Goal: Information Seeking & Learning: Learn about a topic

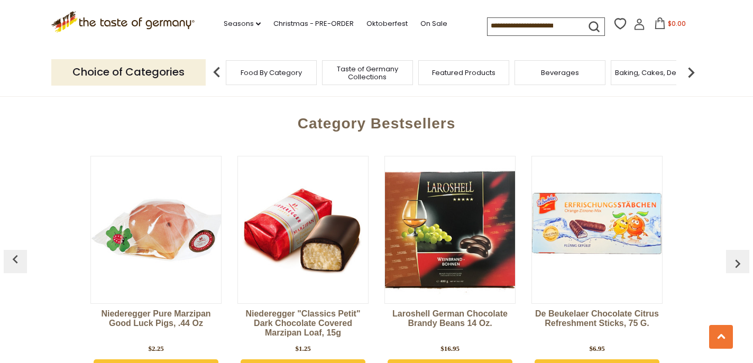
scroll to position [2829, 0]
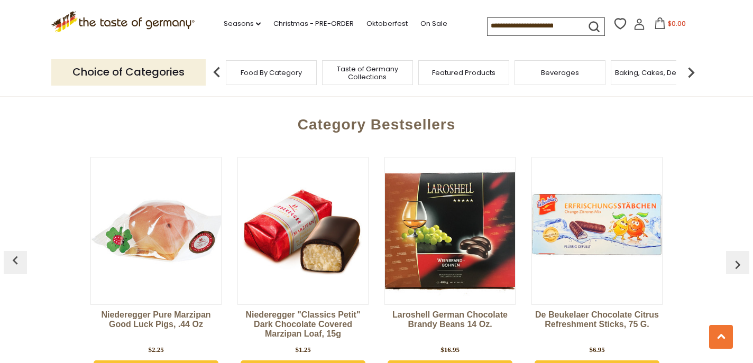
click at [737, 257] on img "button" at bounding box center [738, 265] width 17 height 17
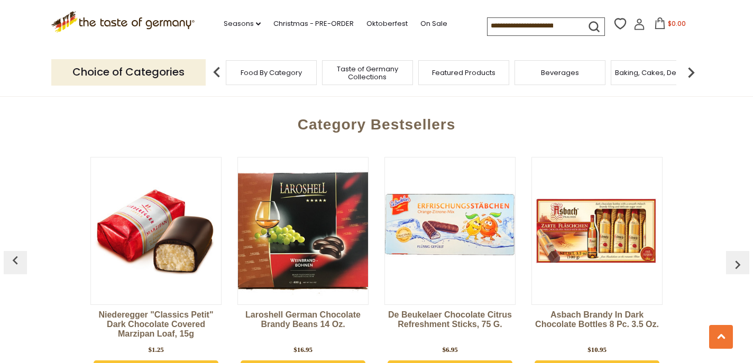
click at [735, 257] on img "button" at bounding box center [738, 265] width 17 height 17
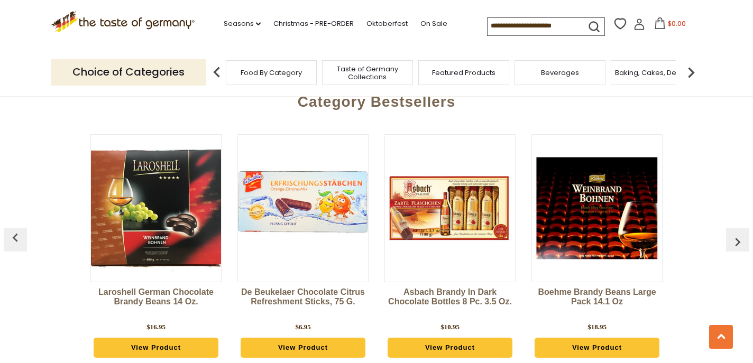
scroll to position [2859, 0]
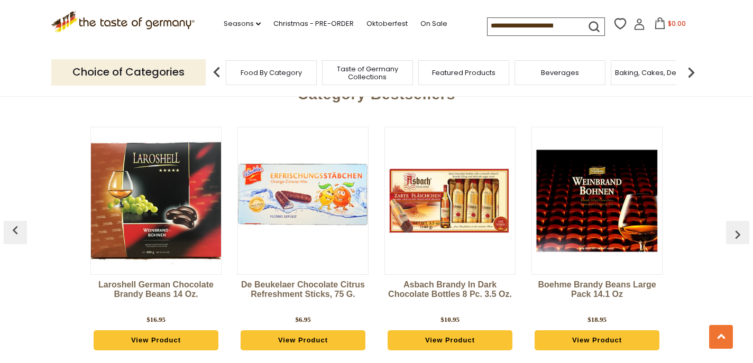
click at [743, 226] on img "button" at bounding box center [738, 234] width 17 height 17
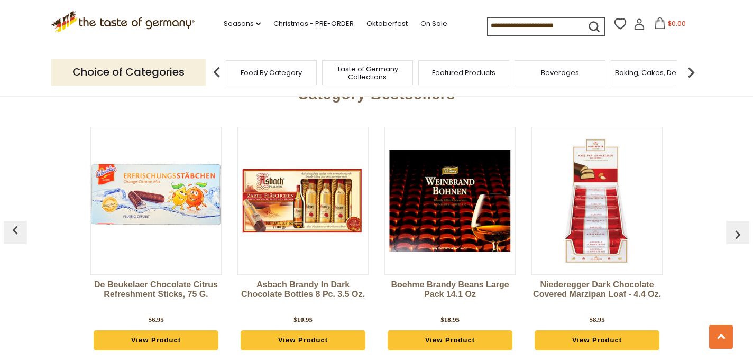
click at [743, 226] on img "button" at bounding box center [738, 234] width 17 height 17
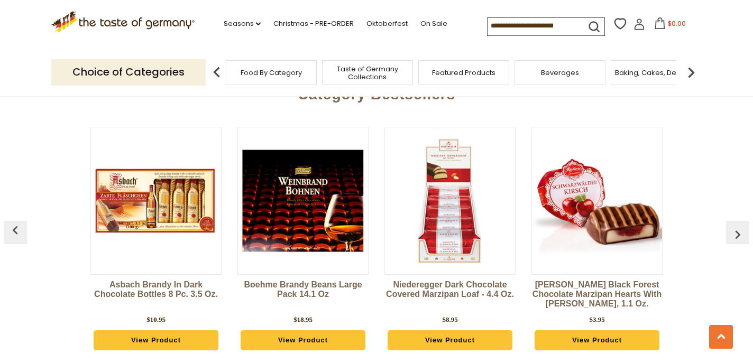
click at [742, 226] on img "button" at bounding box center [738, 234] width 17 height 17
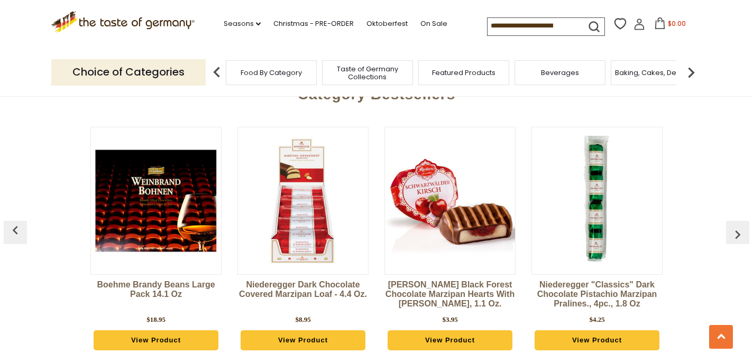
click at [742, 226] on img "button" at bounding box center [738, 234] width 17 height 17
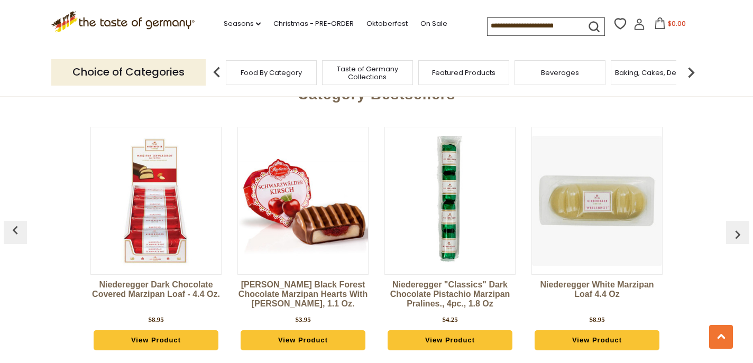
click at [742, 226] on img "button" at bounding box center [738, 234] width 17 height 17
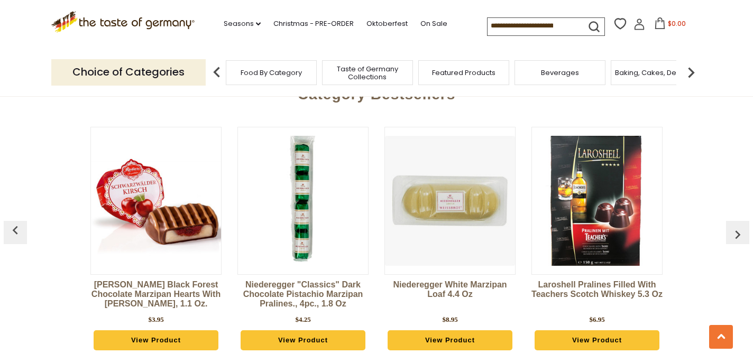
click at [742, 226] on img "button" at bounding box center [738, 234] width 17 height 17
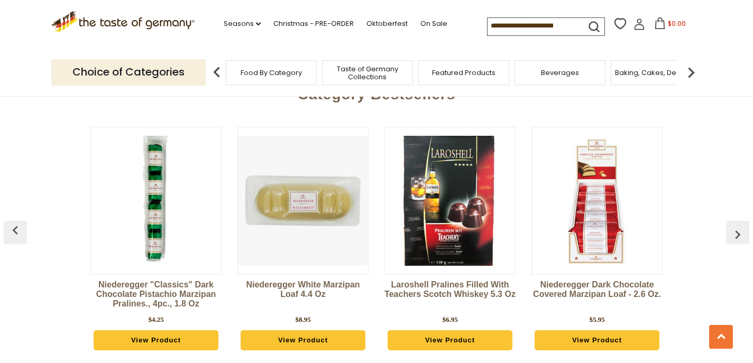
click at [742, 226] on img "button" at bounding box center [738, 234] width 17 height 17
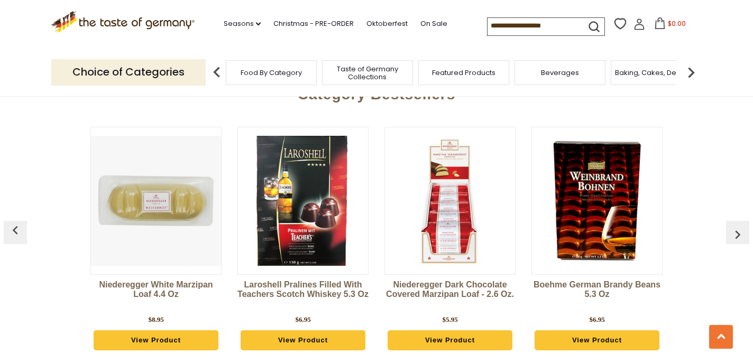
click at [742, 226] on img "button" at bounding box center [738, 234] width 17 height 17
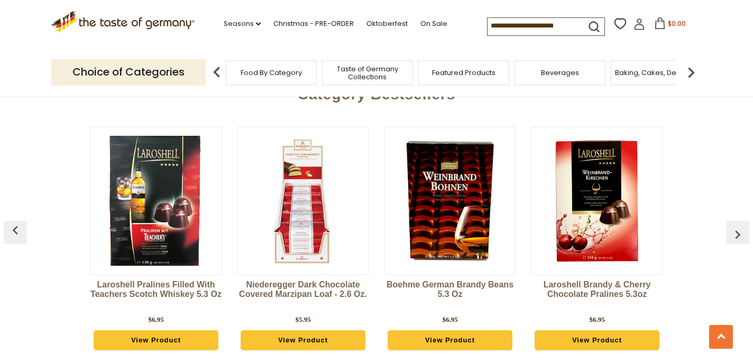
click at [742, 226] on img "button" at bounding box center [738, 234] width 17 height 17
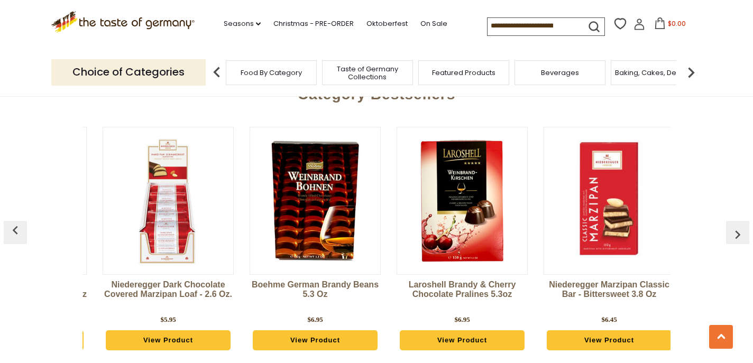
click at [742, 226] on img "button" at bounding box center [738, 234] width 17 height 17
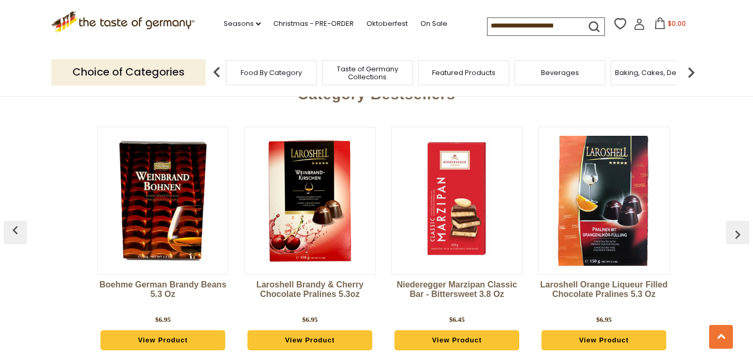
click at [741, 226] on img "button" at bounding box center [738, 234] width 17 height 17
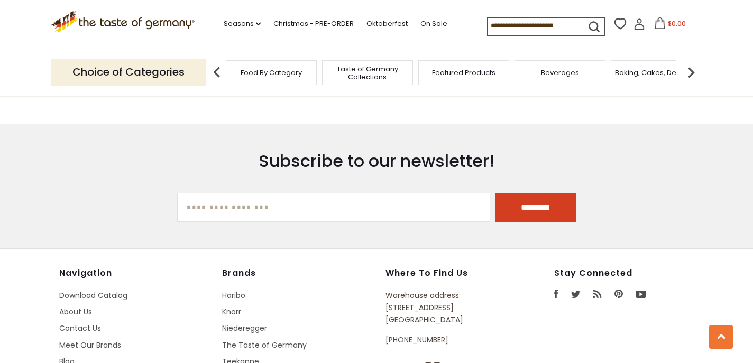
scroll to position [3259, 0]
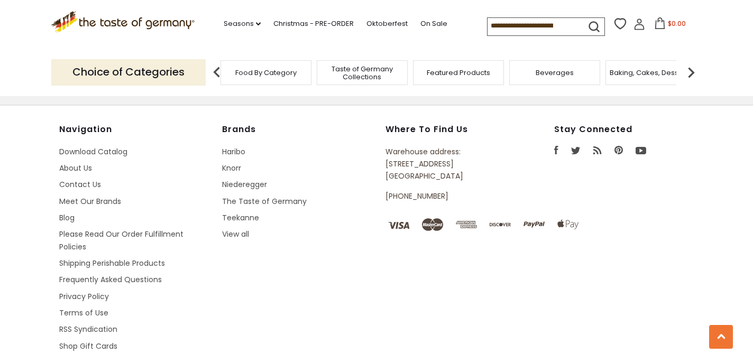
click at [272, 76] on span "Food By Category" at bounding box center [265, 73] width 61 height 8
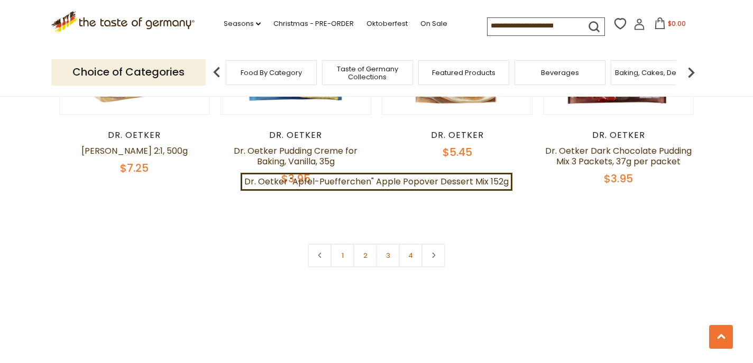
scroll to position [2351, 0]
click at [360, 252] on link "2" at bounding box center [365, 255] width 24 height 24
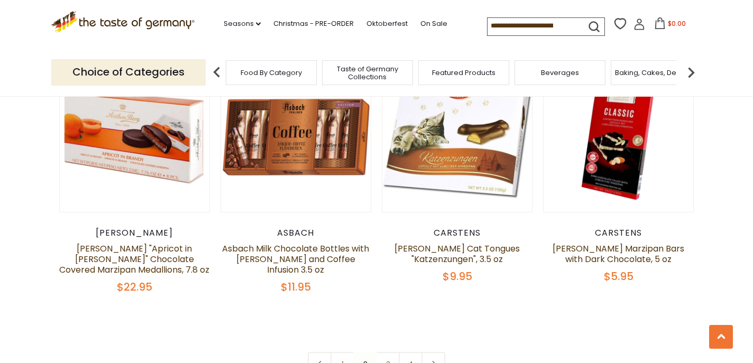
scroll to position [2296, 0]
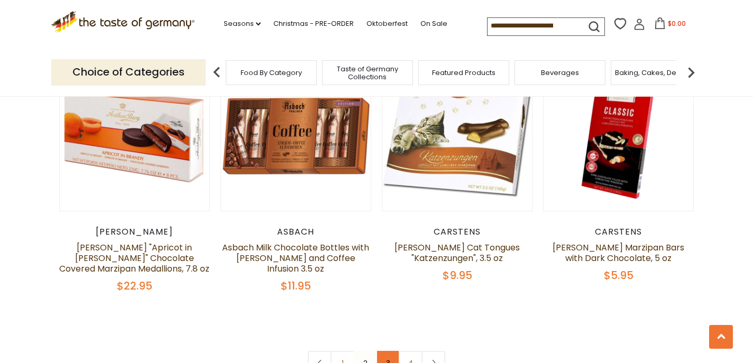
click at [388, 351] on link "3" at bounding box center [388, 363] width 24 height 24
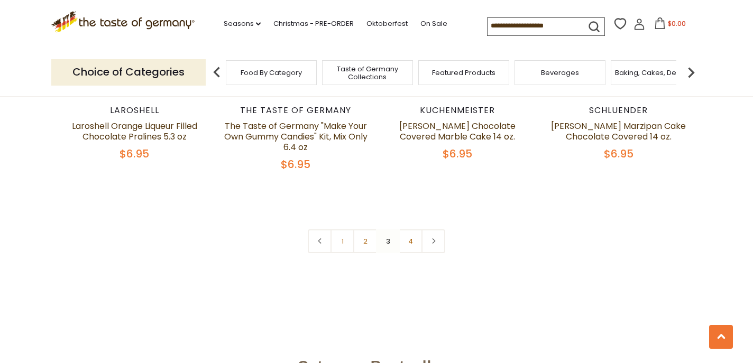
scroll to position [2348, 0]
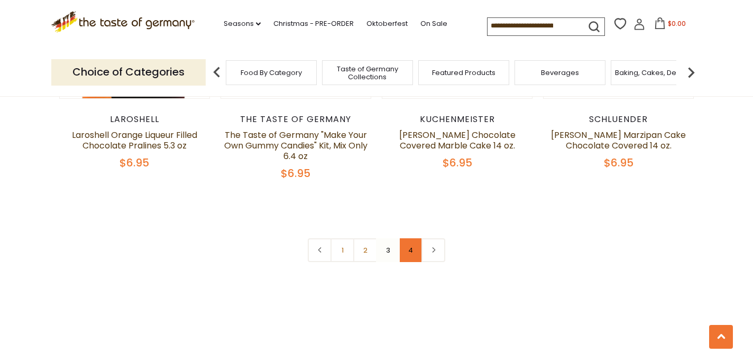
click at [412, 242] on link "4" at bounding box center [411, 251] width 24 height 24
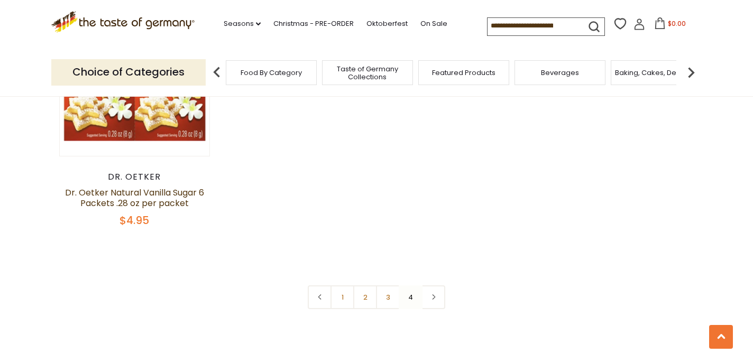
scroll to position [1504, 0]
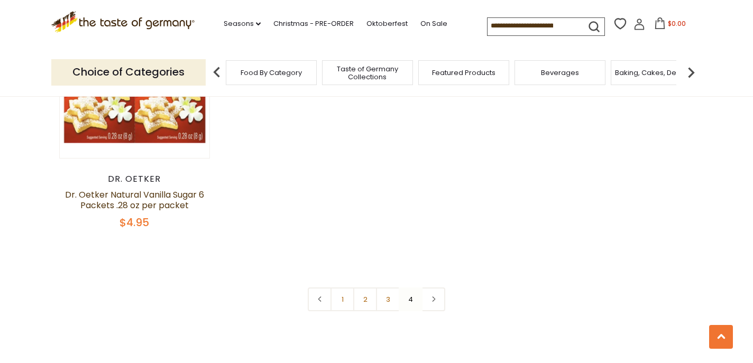
click at [410, 295] on nav "1 2 3 4" at bounding box center [377, 300] width 138 height 24
click at [410, 289] on nav "1 2 3 4" at bounding box center [377, 300] width 138 height 24
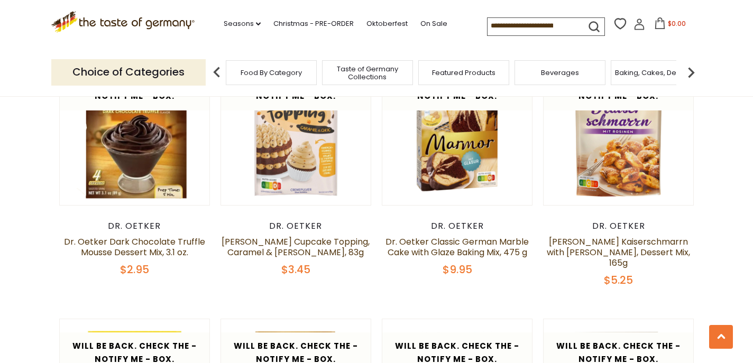
scroll to position [388, 0]
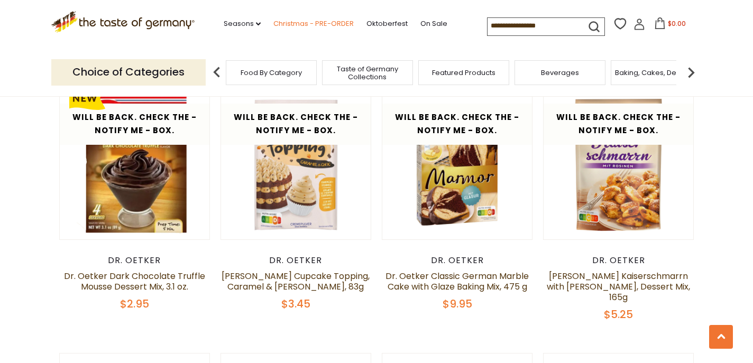
click at [309, 22] on link "Christmas - PRE-ORDER" at bounding box center [314, 24] width 80 height 12
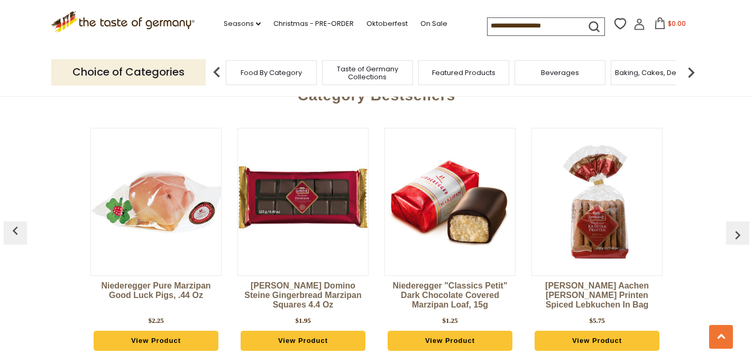
scroll to position [439, 0]
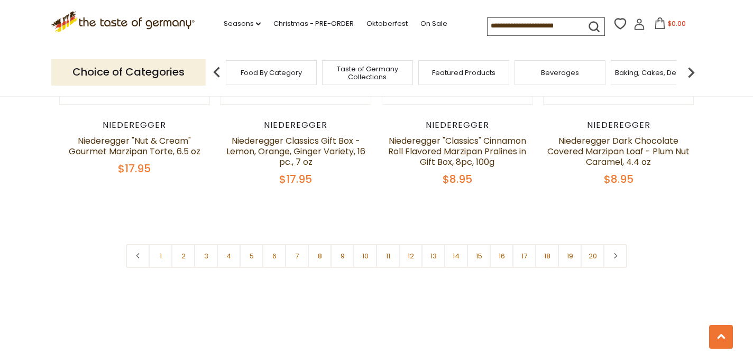
scroll to position [2564, 0]
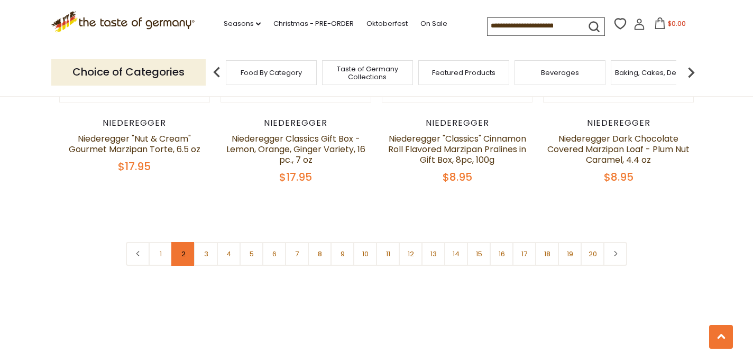
click at [177, 242] on link "2" at bounding box center [183, 254] width 24 height 24
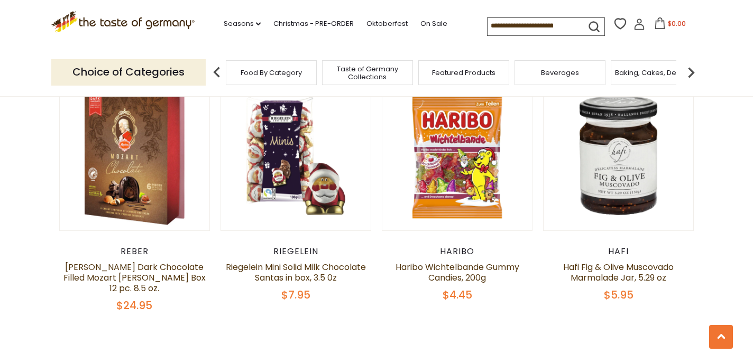
scroll to position [2453, 0]
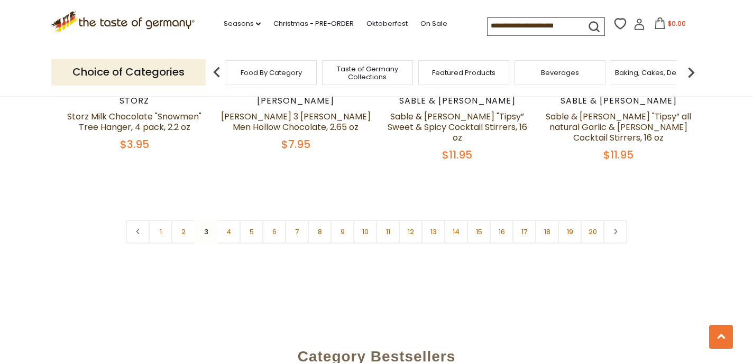
scroll to position [2560, 0]
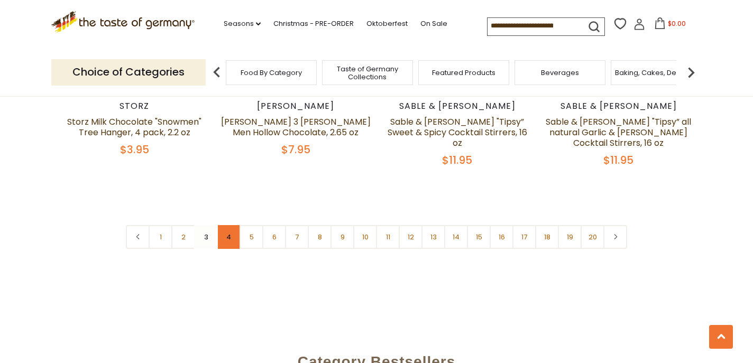
click at [224, 225] on link "4" at bounding box center [229, 237] width 24 height 24
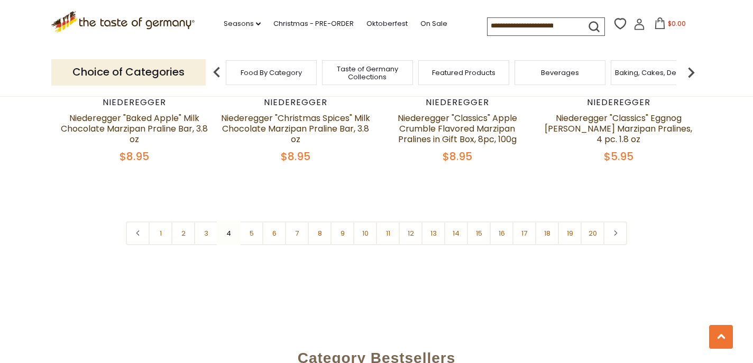
scroll to position [2600, 0]
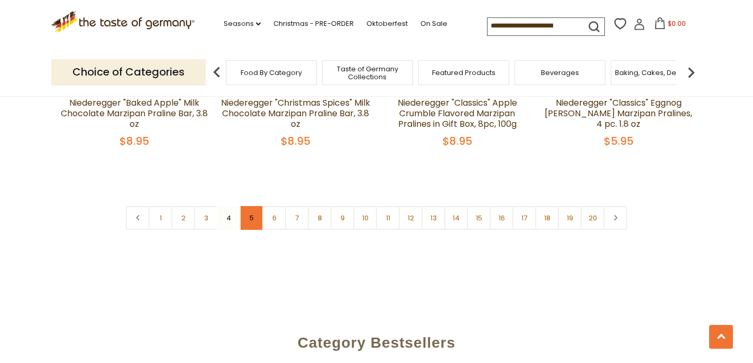
click at [247, 206] on link "5" at bounding box center [252, 218] width 24 height 24
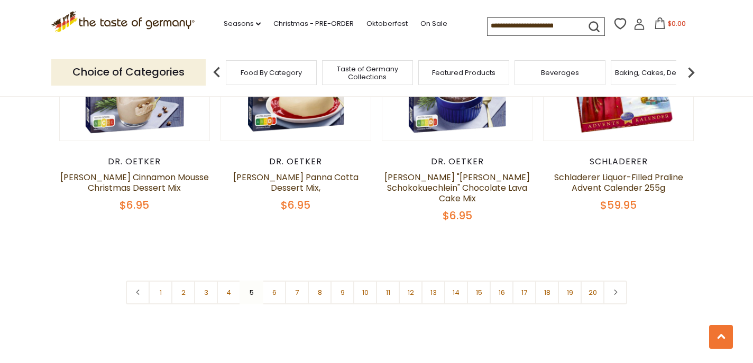
scroll to position [2514, 0]
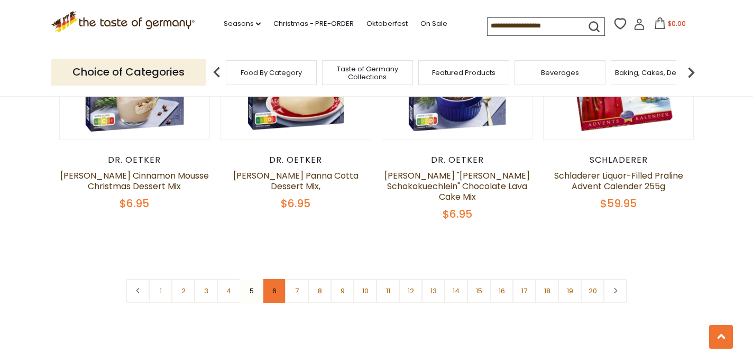
click at [279, 279] on link "6" at bounding box center [274, 291] width 24 height 24
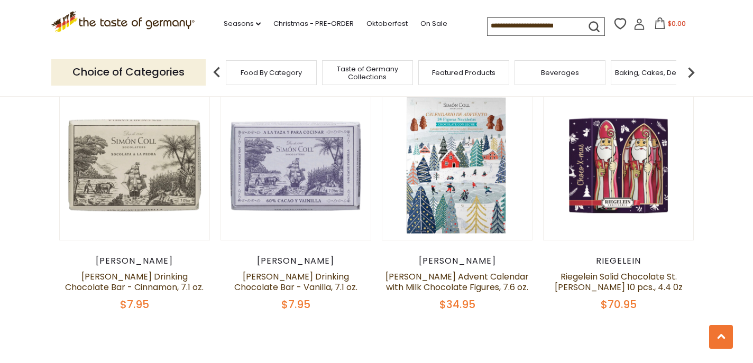
scroll to position [2419, 0]
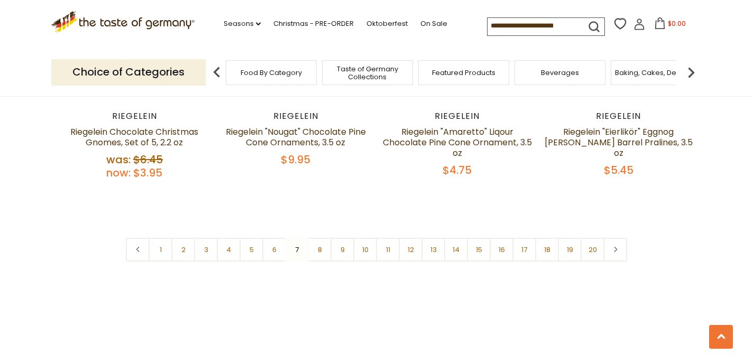
scroll to position [2571, 0]
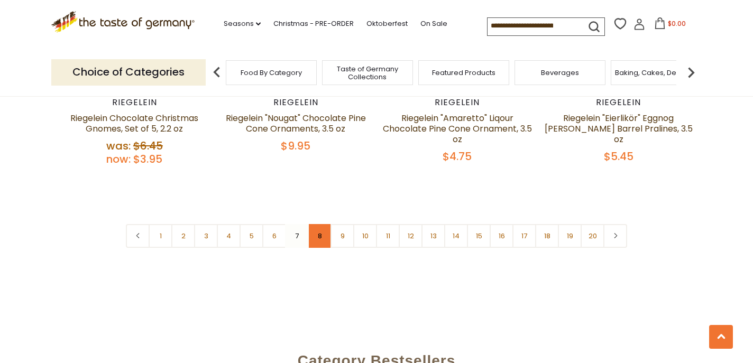
click at [327, 231] on link "8" at bounding box center [320, 236] width 24 height 24
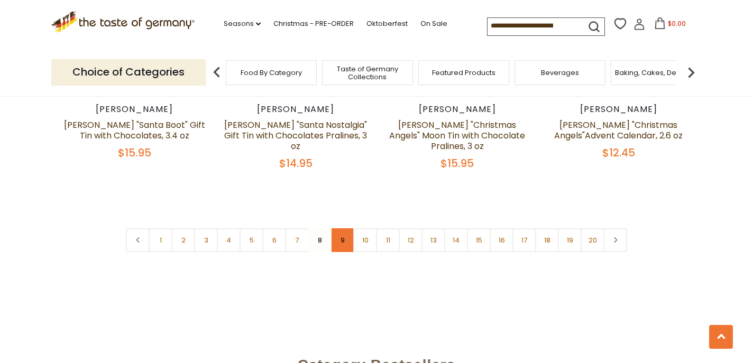
click at [346, 229] on link "9" at bounding box center [343, 241] width 24 height 24
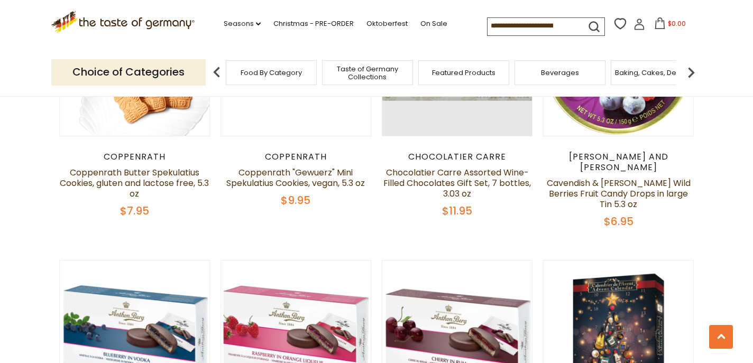
scroll to position [1489, 0]
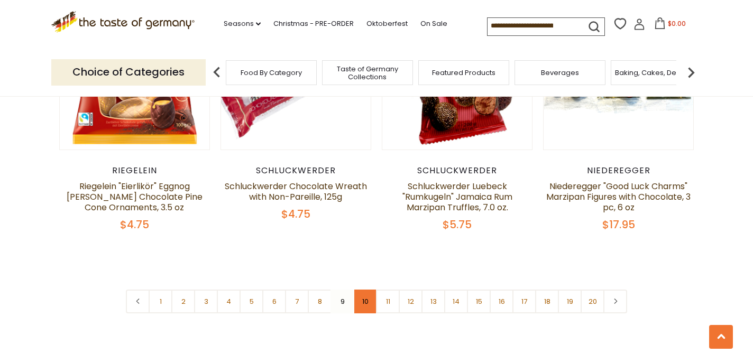
click at [365, 290] on link "10" at bounding box center [365, 302] width 24 height 24
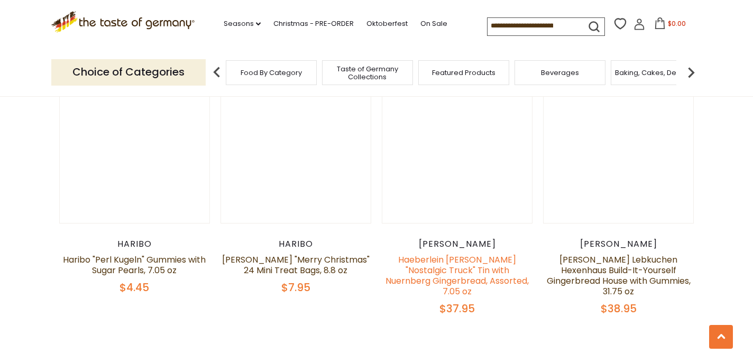
scroll to position [2466, 0]
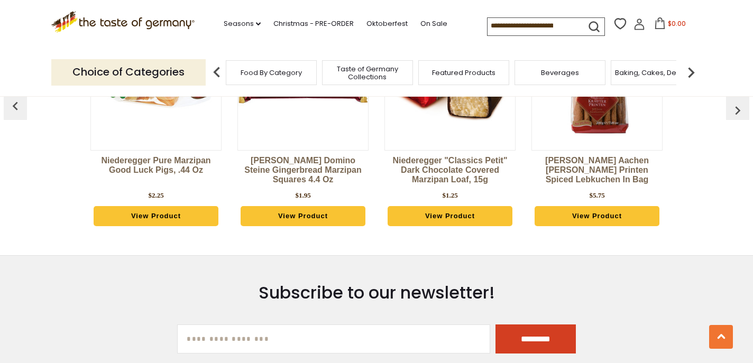
scroll to position [2983, 0]
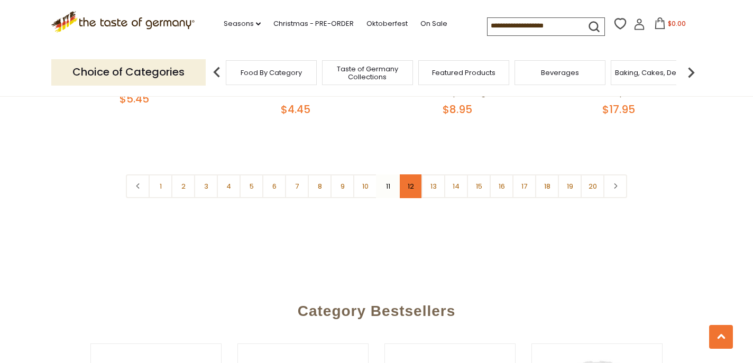
click at [412, 185] on link "12" at bounding box center [411, 187] width 24 height 24
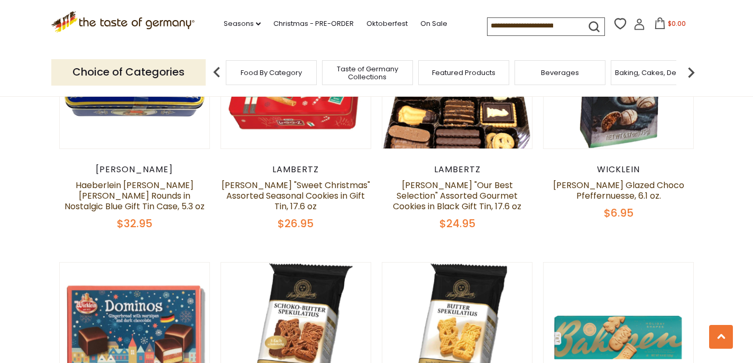
scroll to position [353, 0]
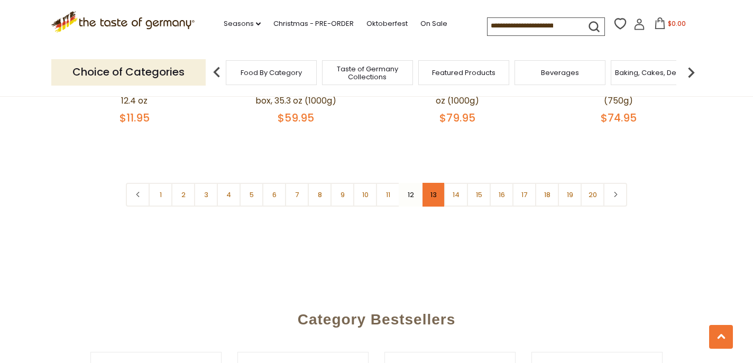
click at [428, 183] on link "13" at bounding box center [434, 195] width 24 height 24
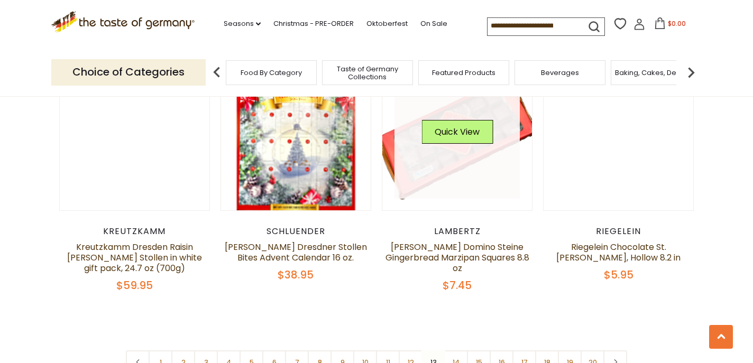
scroll to position [2470, 0]
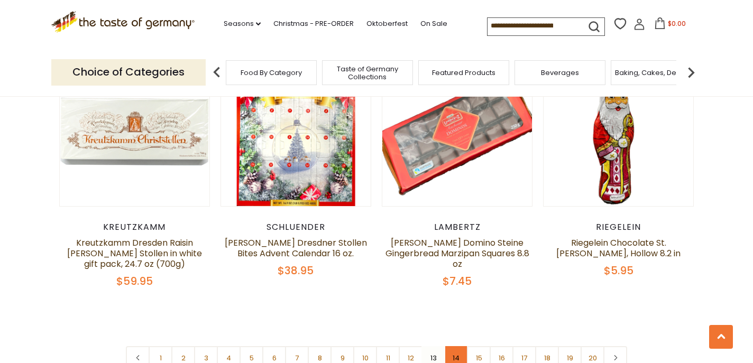
click at [456, 347] on link "14" at bounding box center [456, 359] width 24 height 24
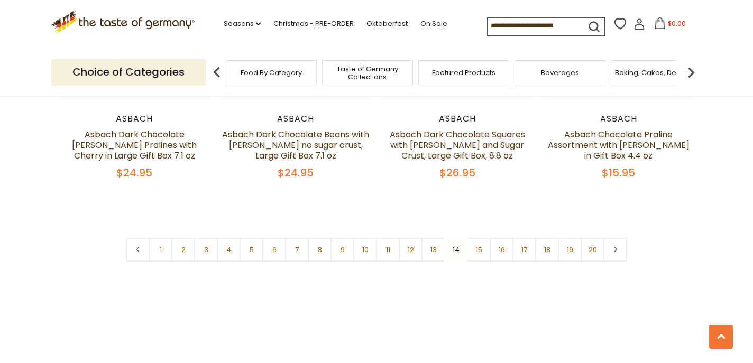
scroll to position [2563, 0]
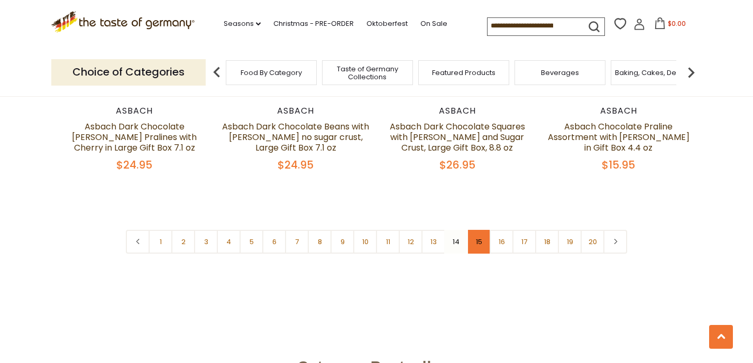
click at [480, 249] on link "15" at bounding box center [479, 242] width 24 height 24
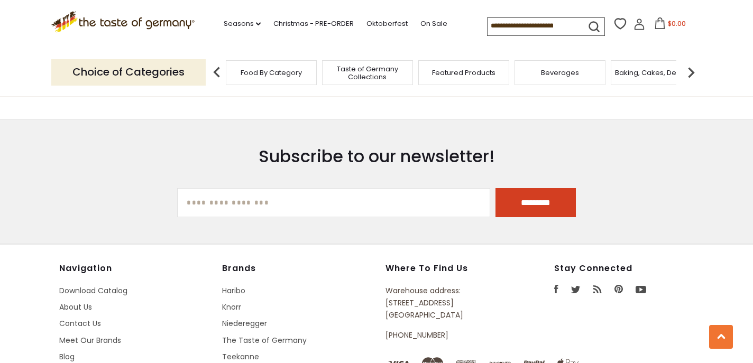
scroll to position [3249, 0]
